Goal: Navigation & Orientation: Find specific page/section

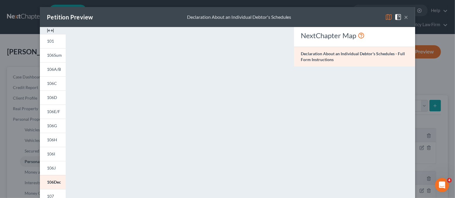
click at [404, 15] on button "×" at bounding box center [406, 16] width 4 height 7
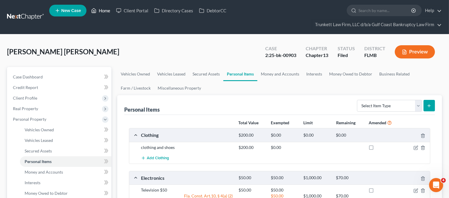
click at [102, 10] on link "Home" at bounding box center [100, 10] width 25 height 11
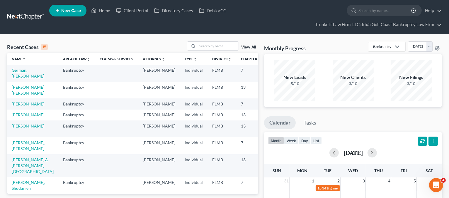
click at [19, 77] on link "German, [PERSON_NAME]" at bounding box center [28, 72] width 33 height 11
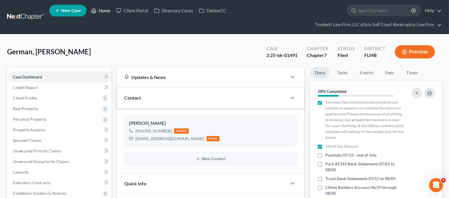
click at [106, 10] on link "Home" at bounding box center [100, 10] width 25 height 11
